Goal: Check status: Check status

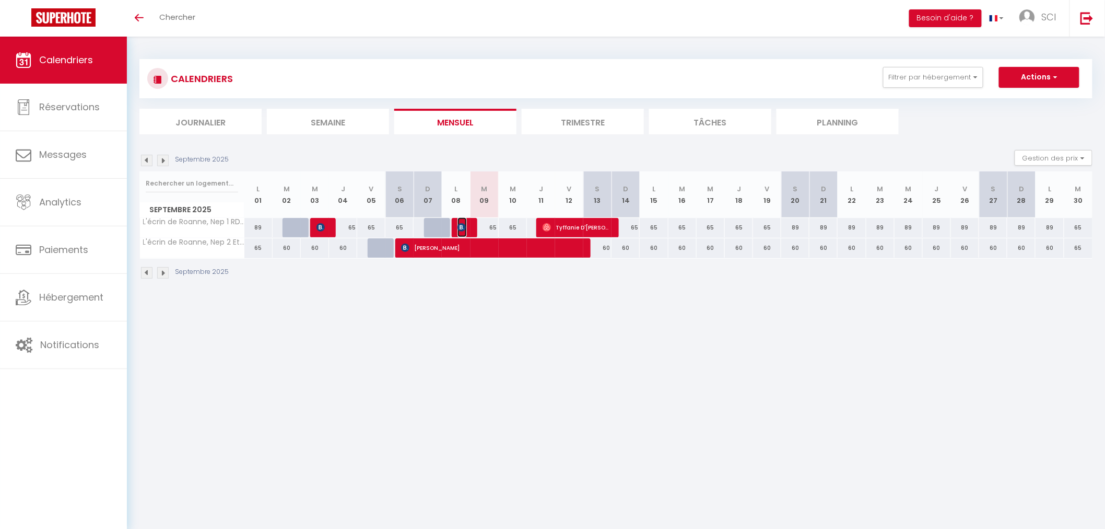
click at [463, 224] on img at bounding box center [462, 227] width 8 height 8
select select "OK"
select select "KO"
select select "0"
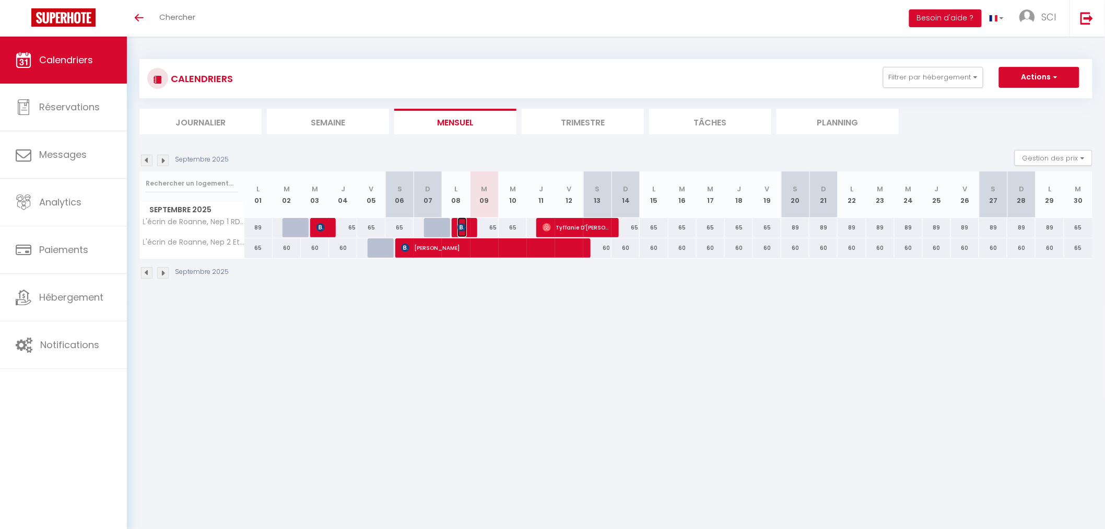
select select "1"
select select
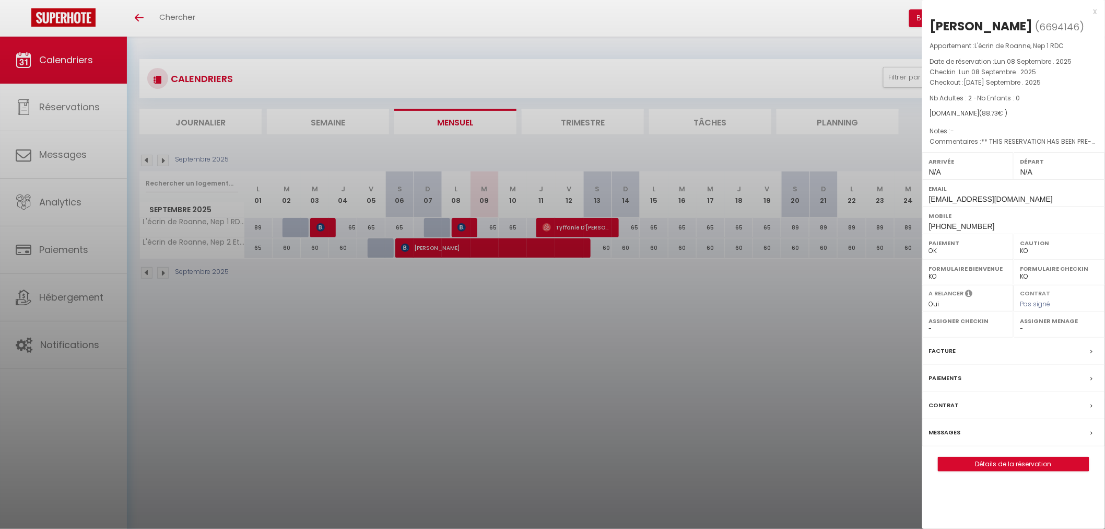
click at [618, 440] on div at bounding box center [552, 264] width 1105 height 529
